Goal: Find contact information: Find contact information

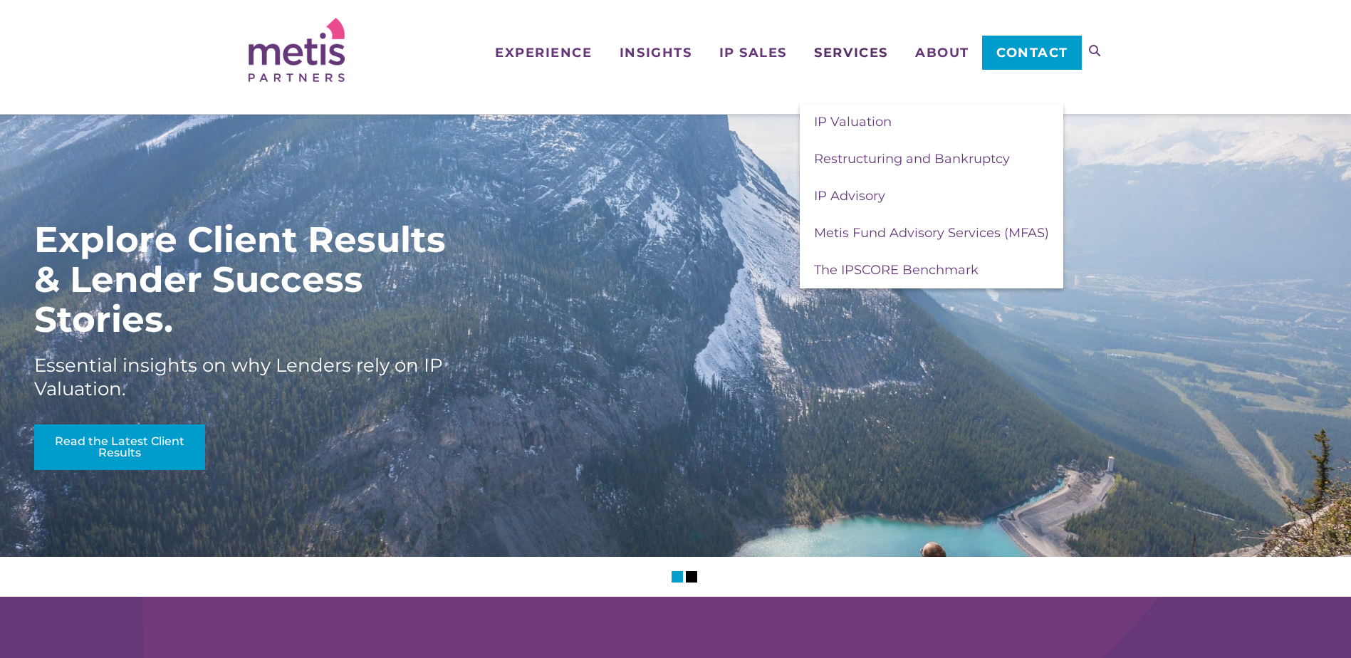
click at [863, 50] on span "Services" at bounding box center [850, 52] width 73 height 13
click at [856, 123] on span "IP Valuation" at bounding box center [853, 122] width 78 height 16
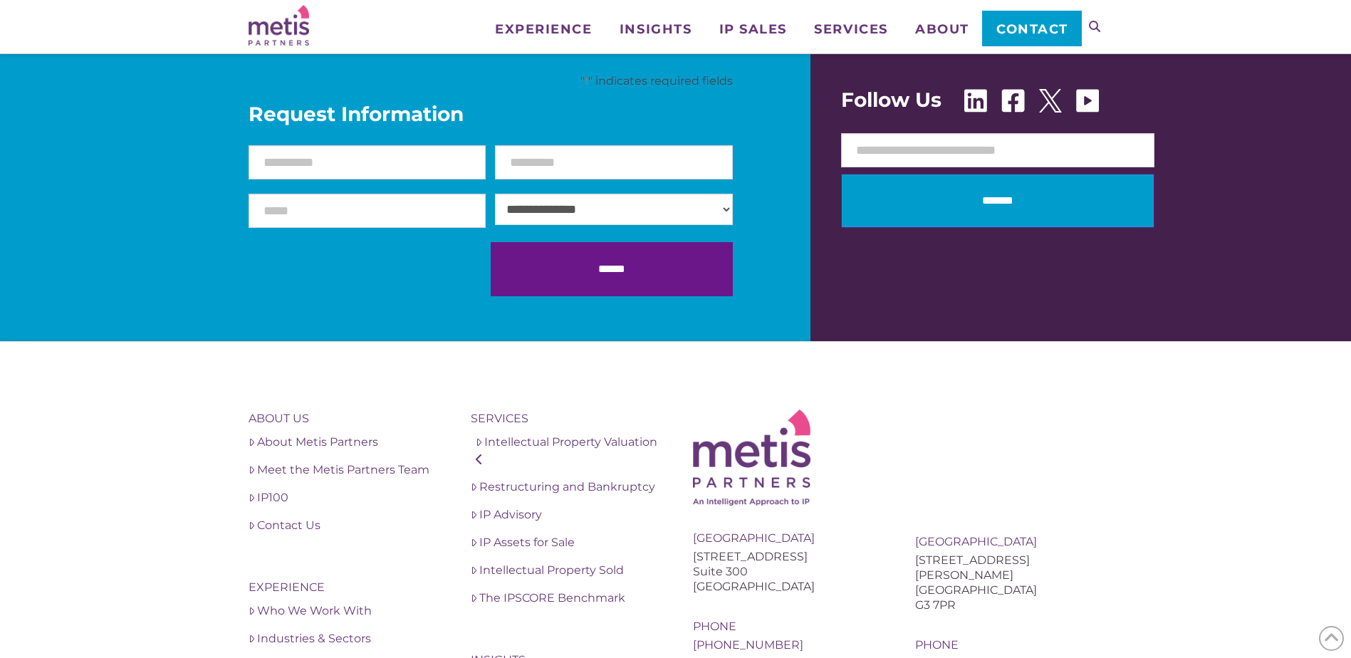
scroll to position [1852, 0]
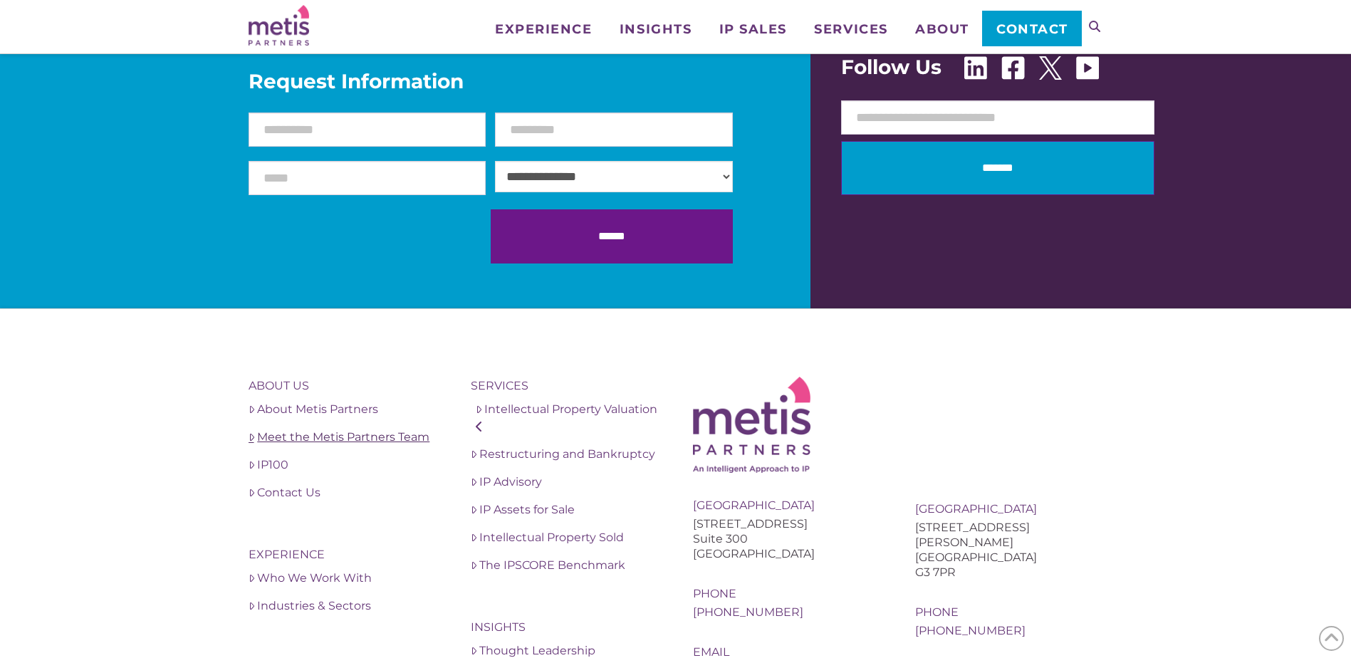
click at [360, 436] on link "Meet the Metis Partners Team" at bounding box center [343, 437] width 188 height 17
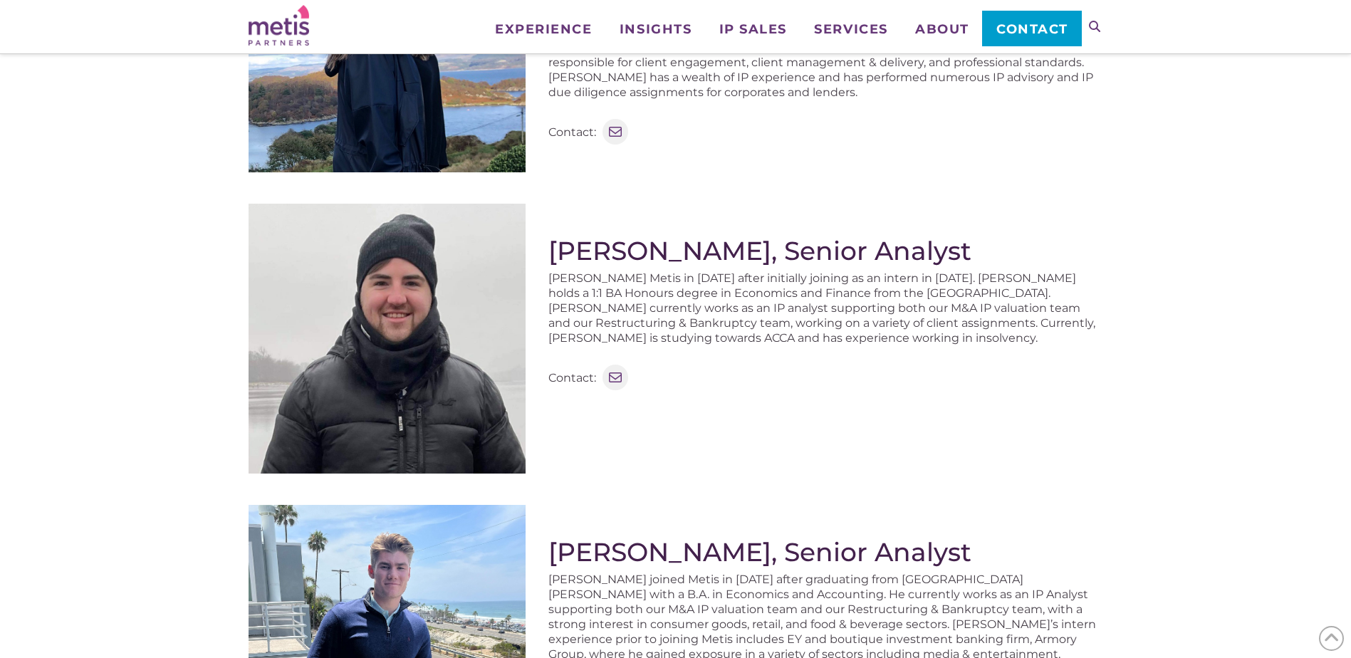
scroll to position [1261, 0]
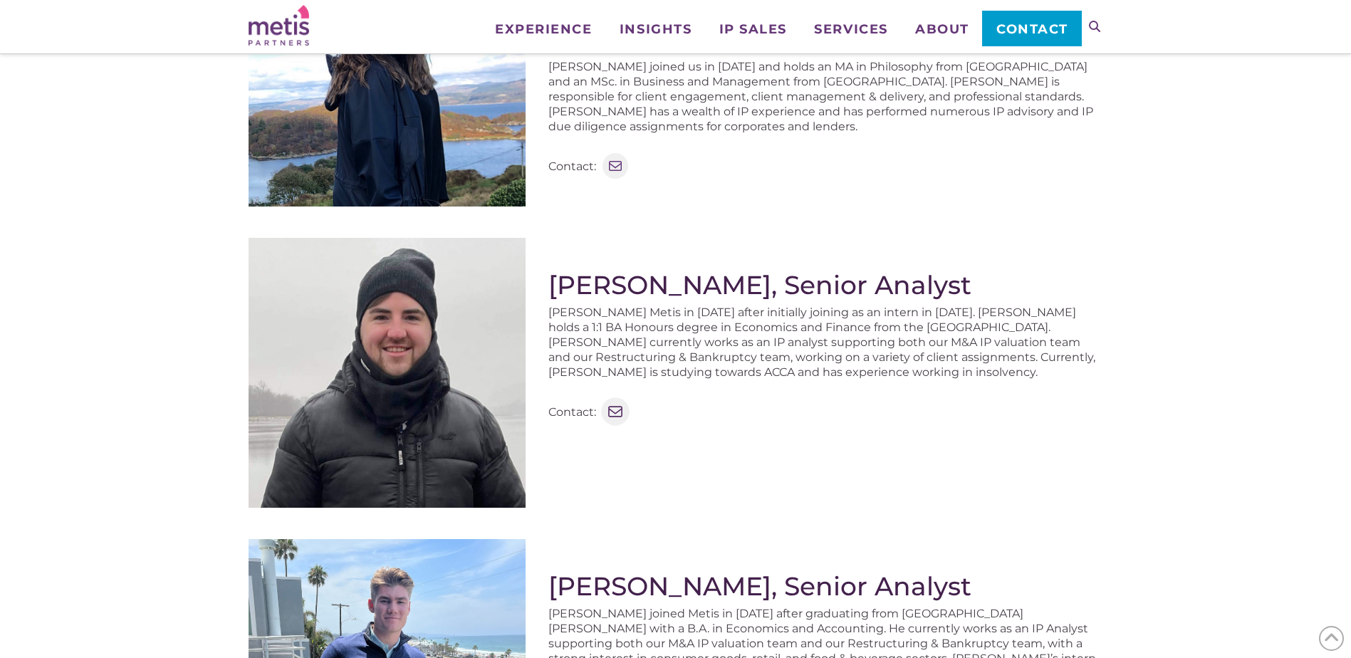
click at [618, 411] on icon at bounding box center [615, 411] width 14 height 11
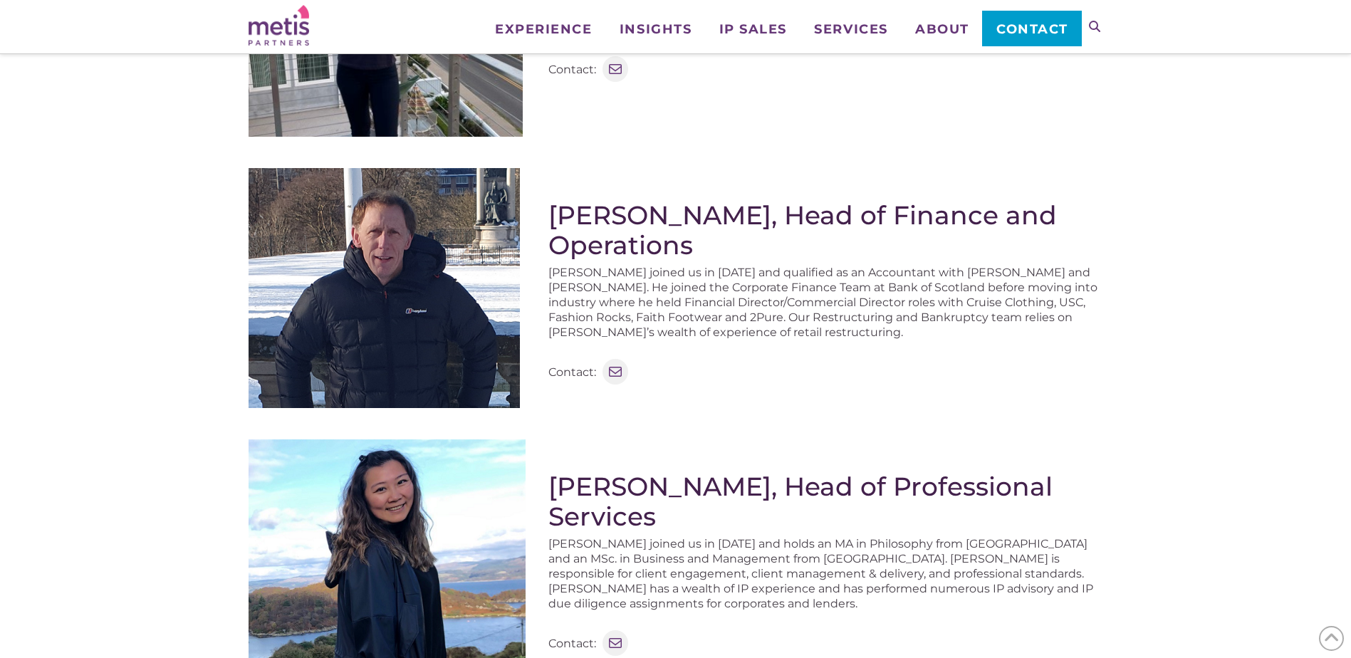
scroll to position [620, 0]
